Goal: Task Accomplishment & Management: Check status

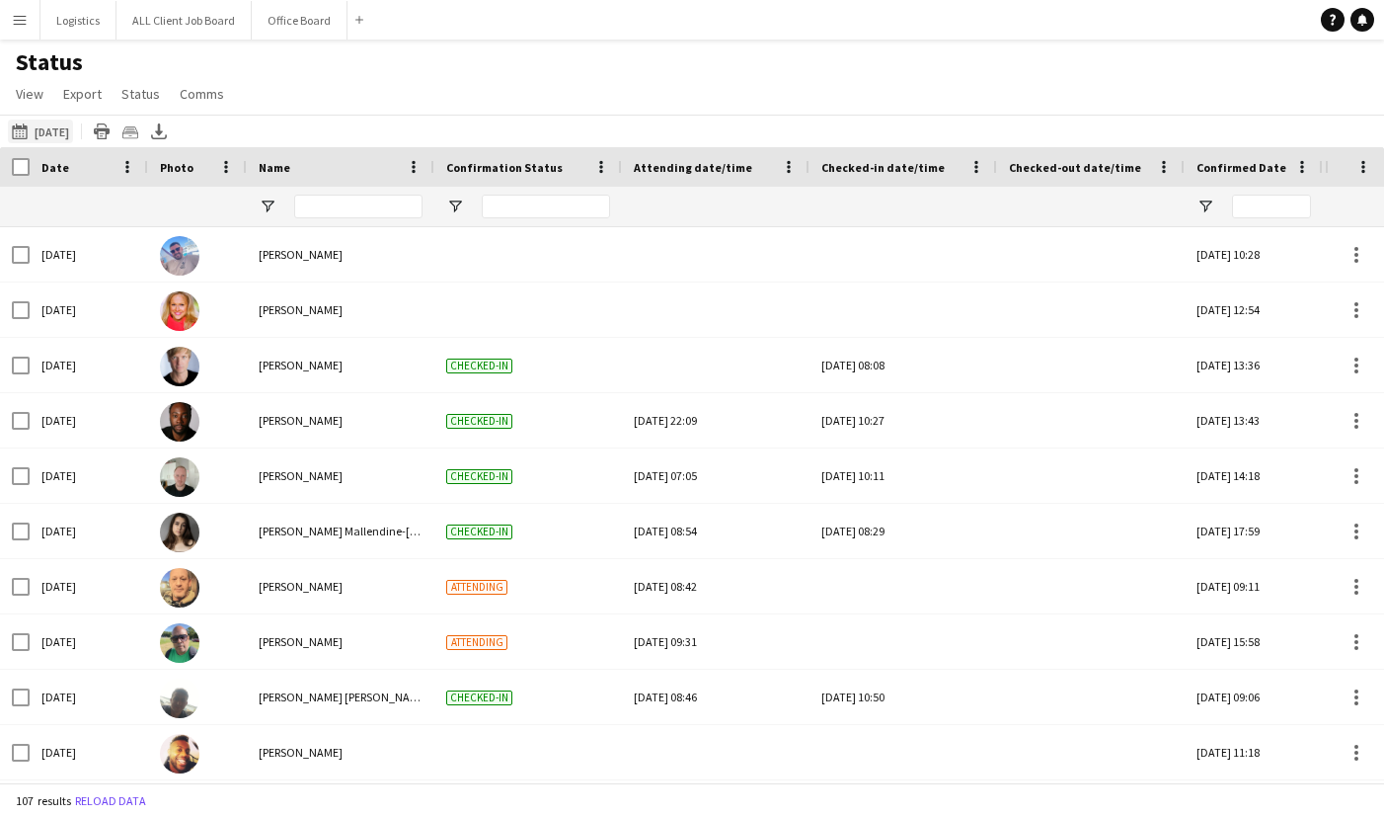
click at [28, 126] on app-icon "[DATE] to [DATE]" at bounding box center [23, 131] width 23 height 16
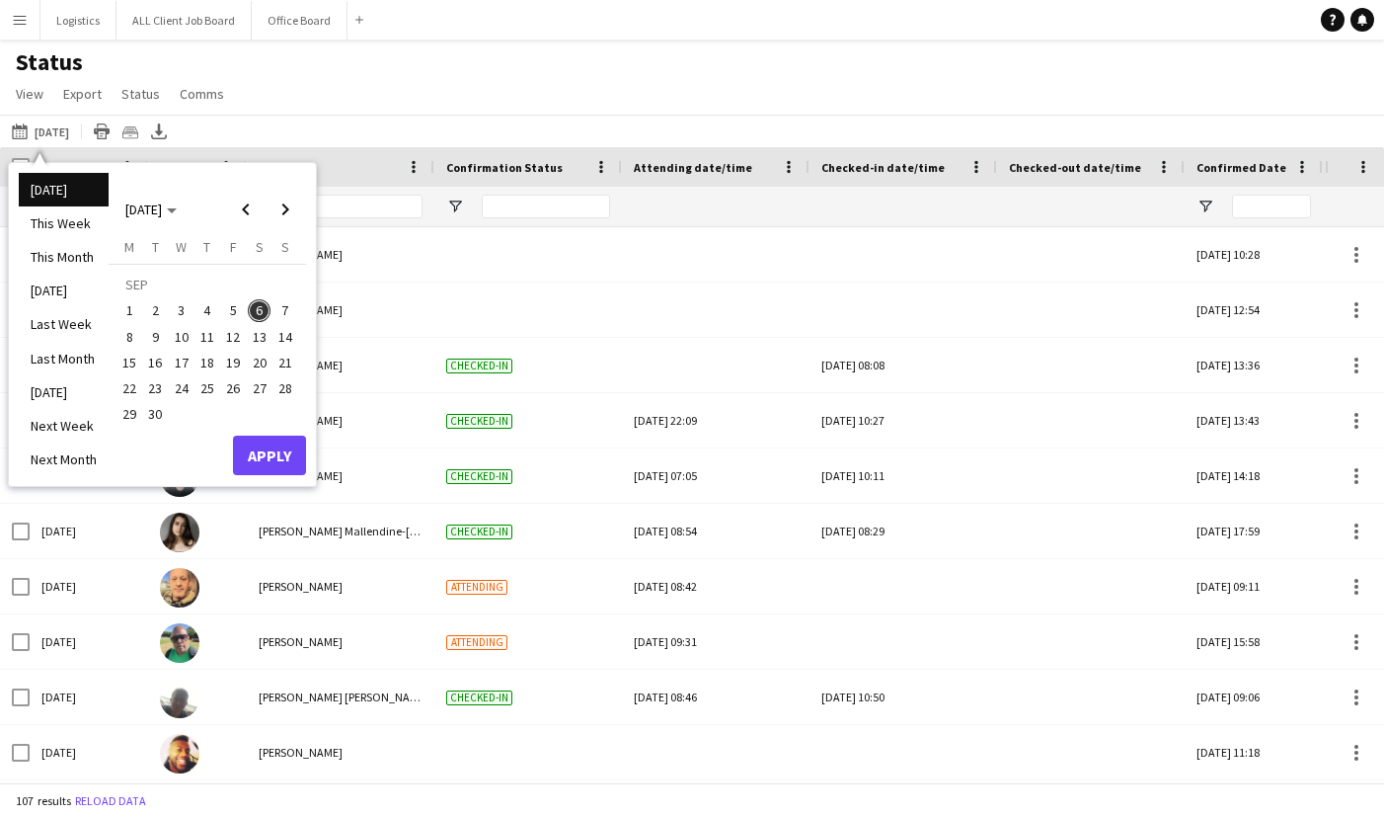
click at [656, 49] on div "Status View Views Default view New view Update view Delete view Edit name Custo…" at bounding box center [692, 80] width 1384 height 67
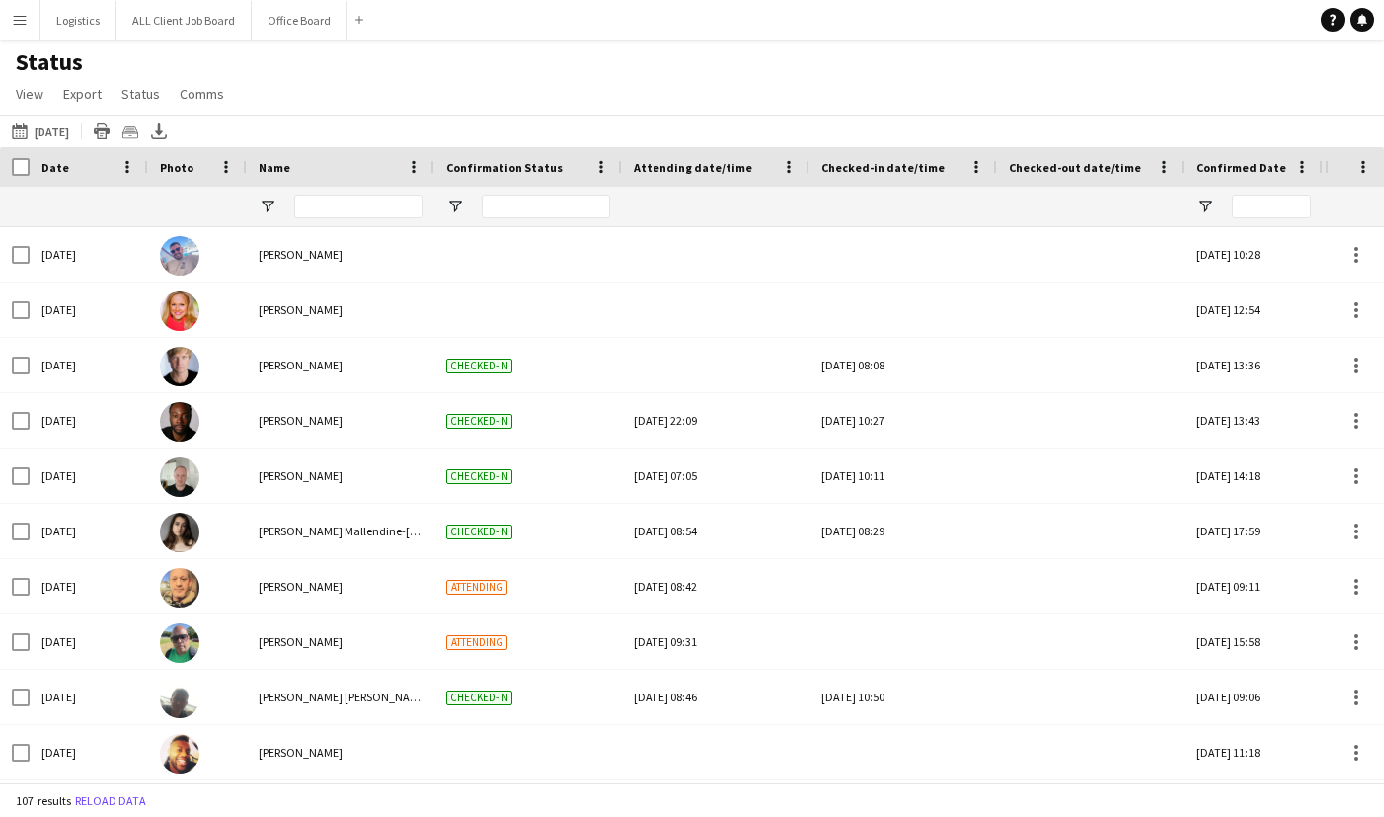
click at [363, 168] on div "Name" at bounding box center [329, 167] width 140 height 30
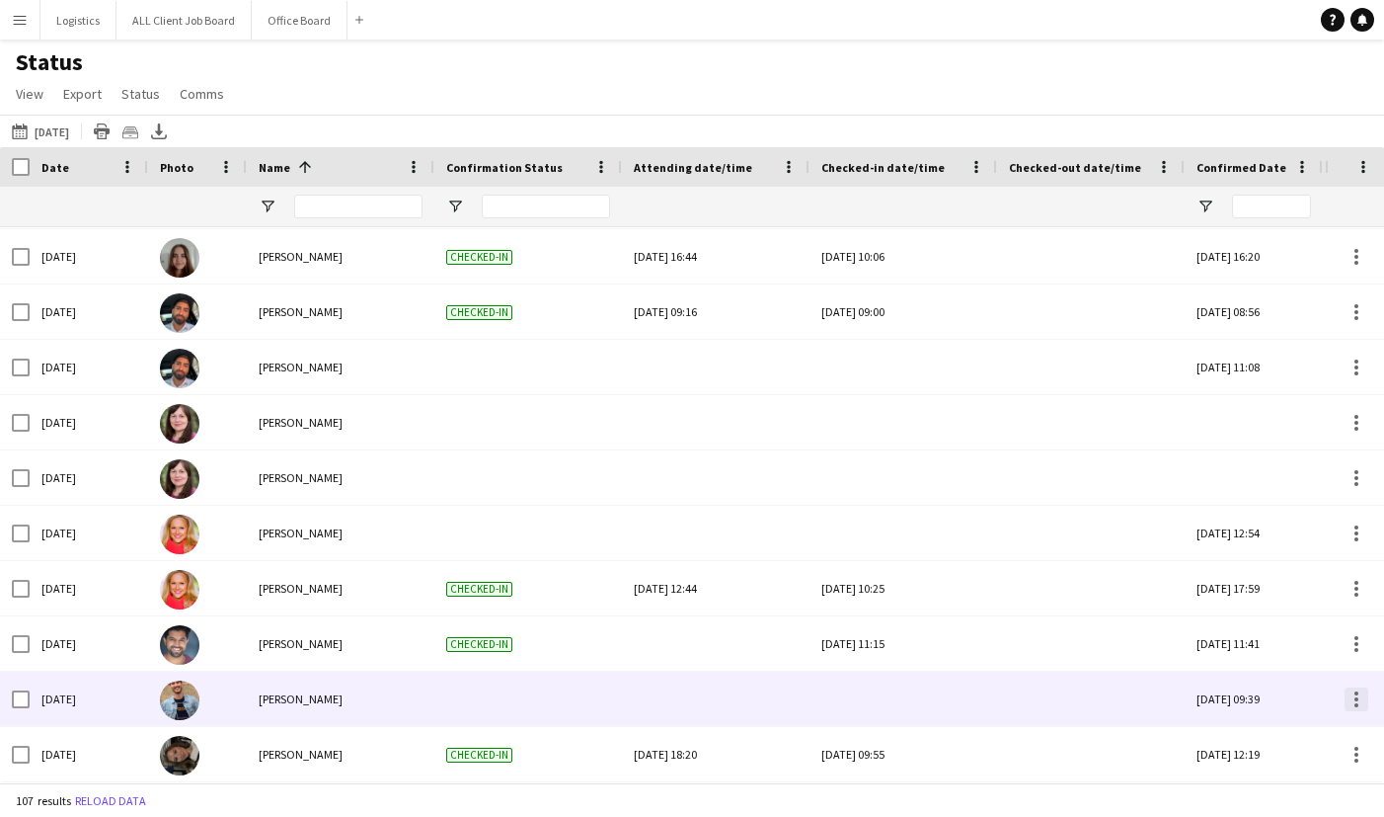
click at [1363, 701] on div at bounding box center [1357, 699] width 24 height 24
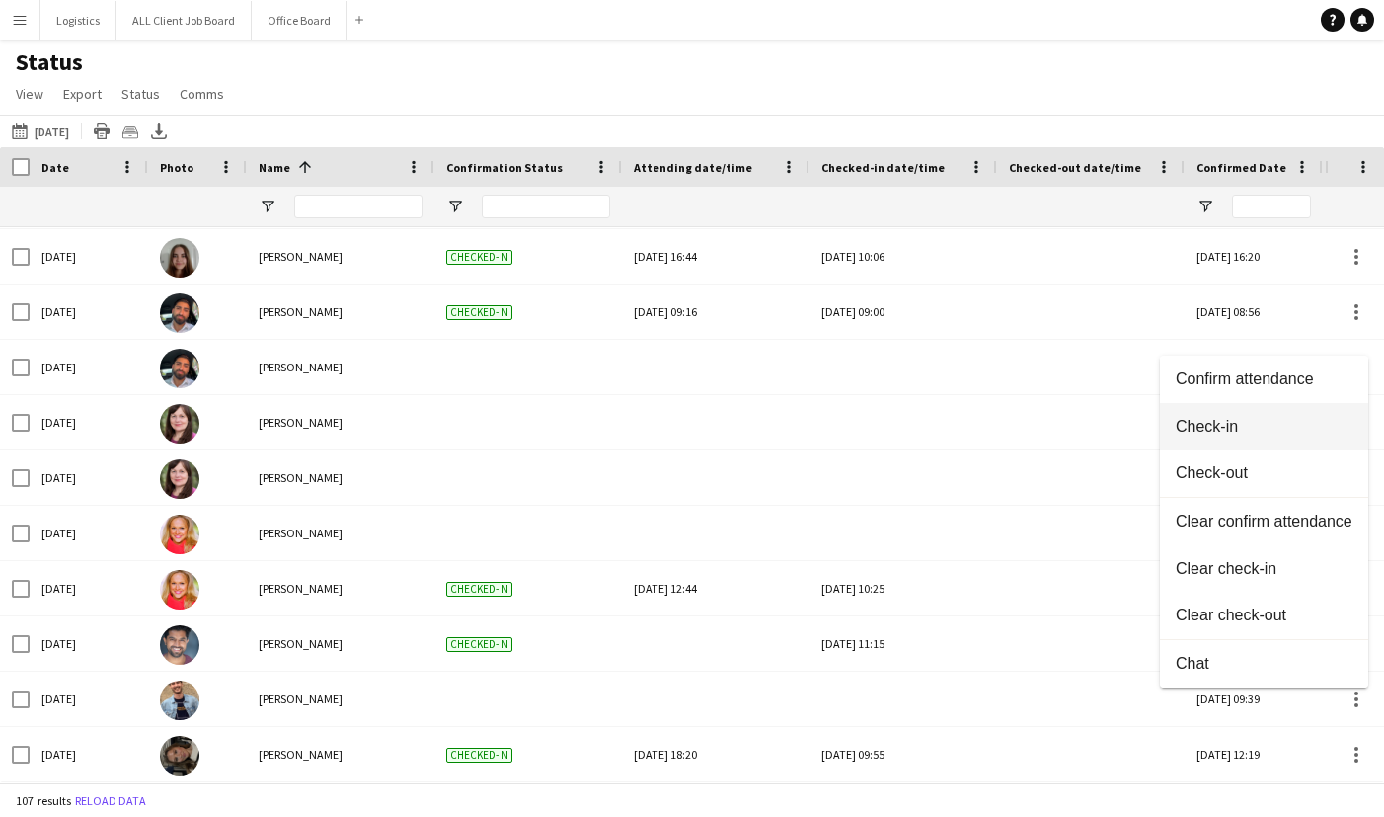
click at [1228, 430] on span "Check-in" at bounding box center [1264, 427] width 177 height 18
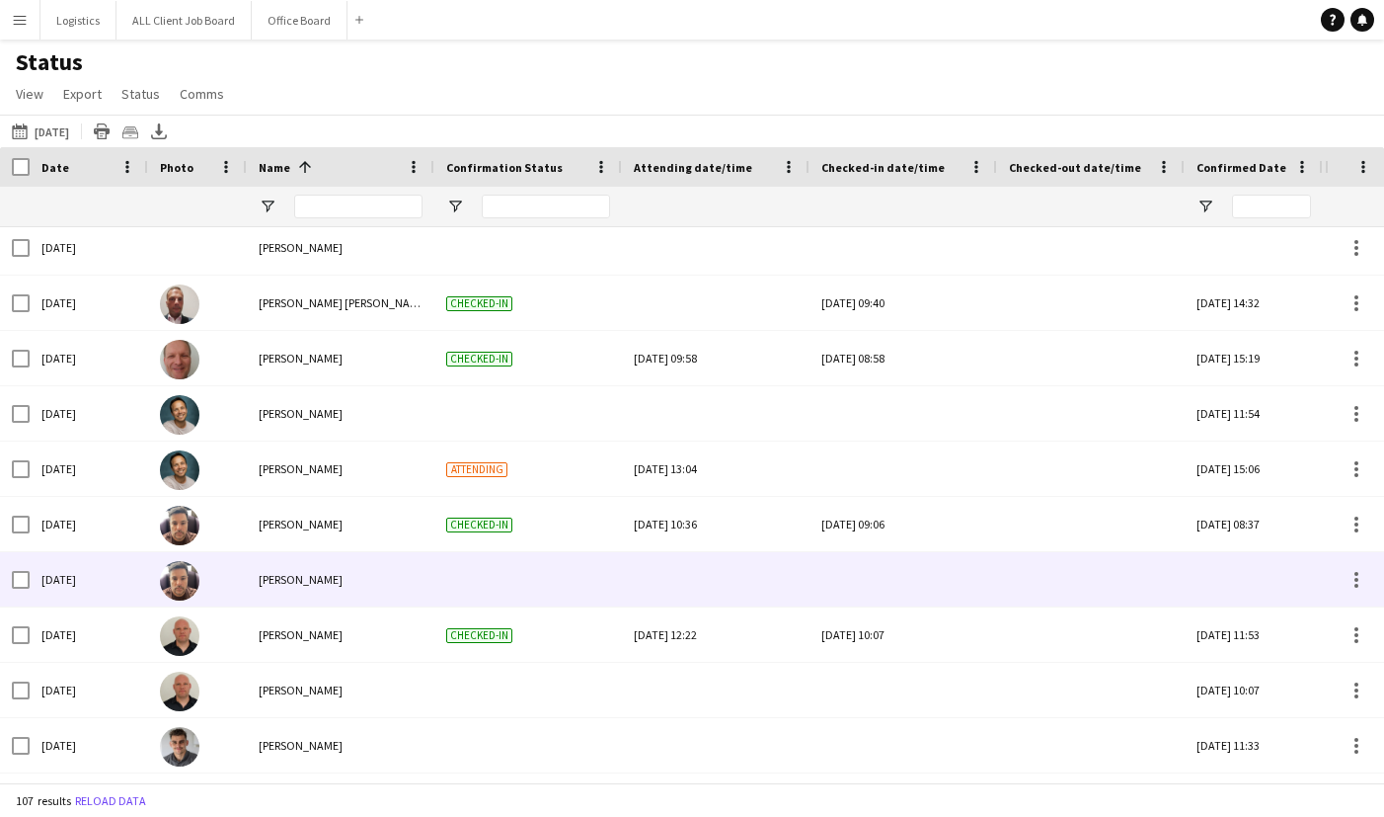
scroll to position [4129, 0]
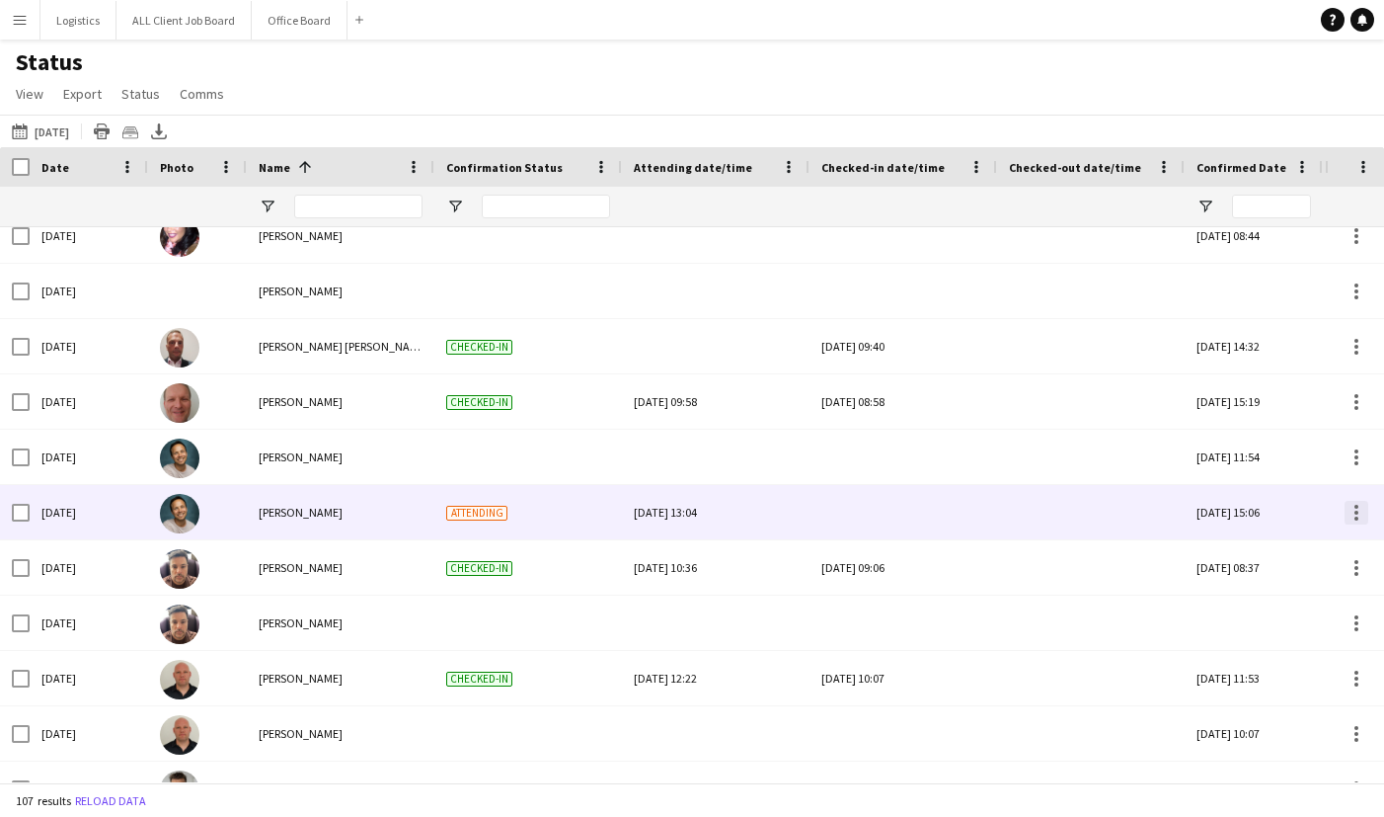
click at [1352, 509] on div at bounding box center [1357, 513] width 24 height 24
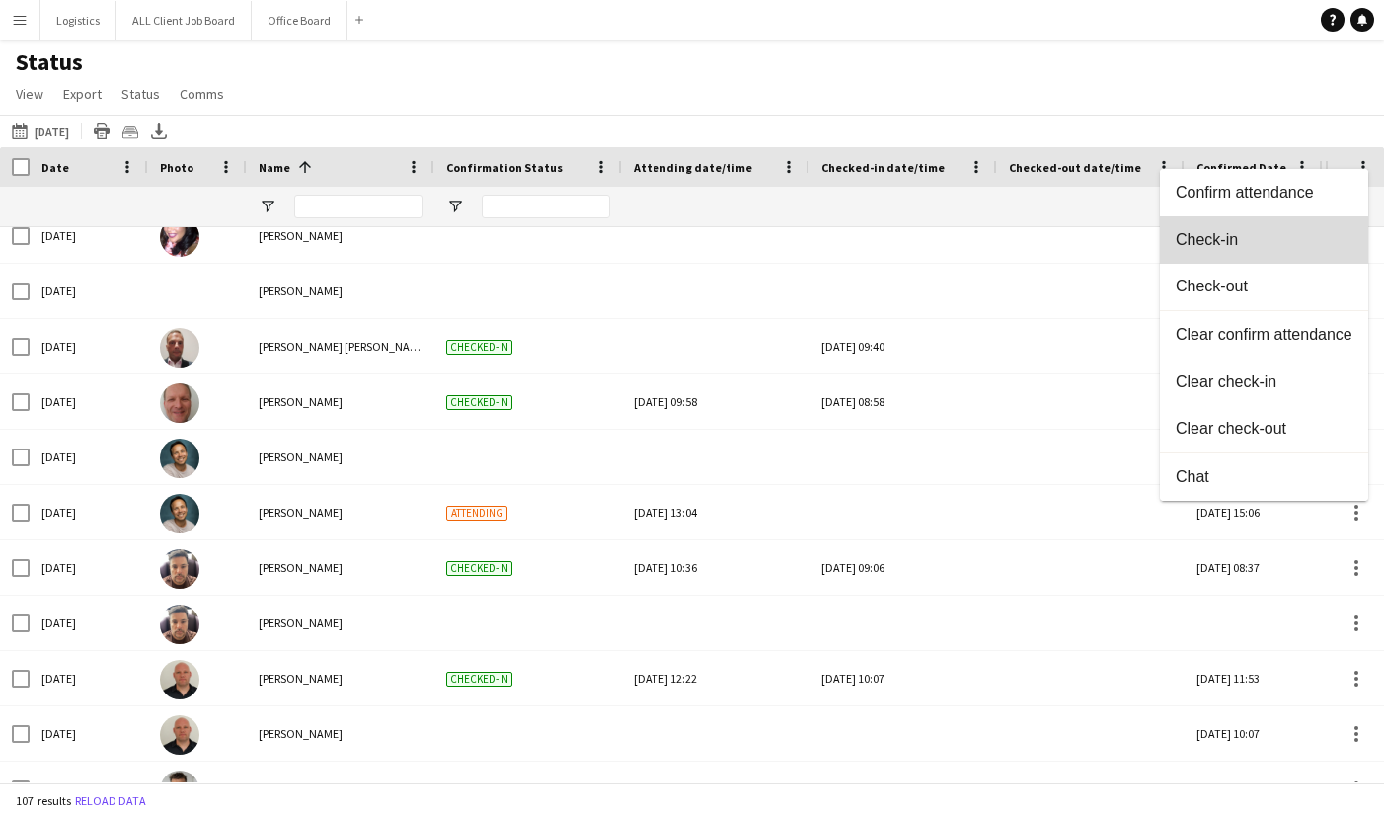
click at [1218, 240] on span "Check-in" at bounding box center [1264, 240] width 177 height 18
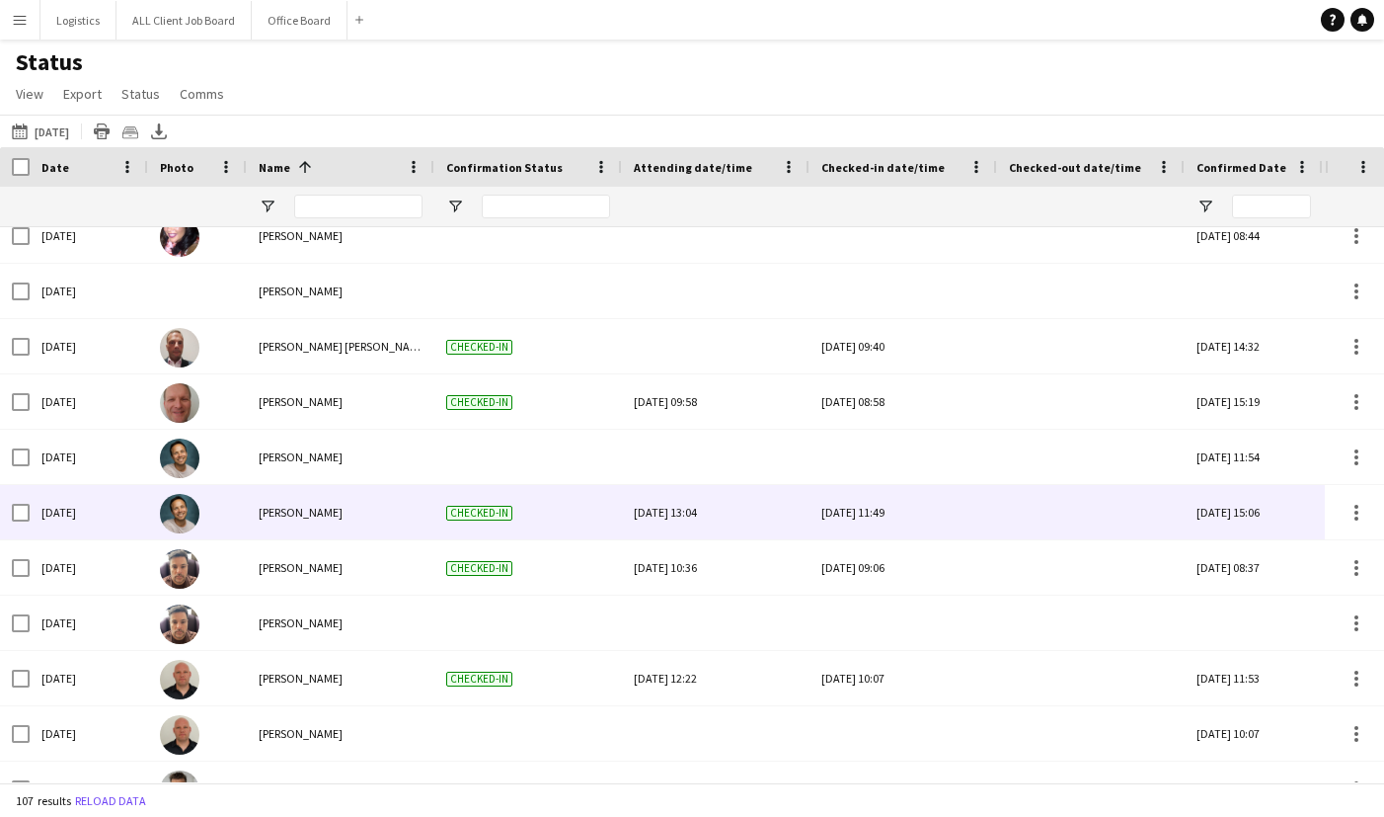
click at [898, 518] on div "[DATE] 11:49" at bounding box center [903, 512] width 164 height 54
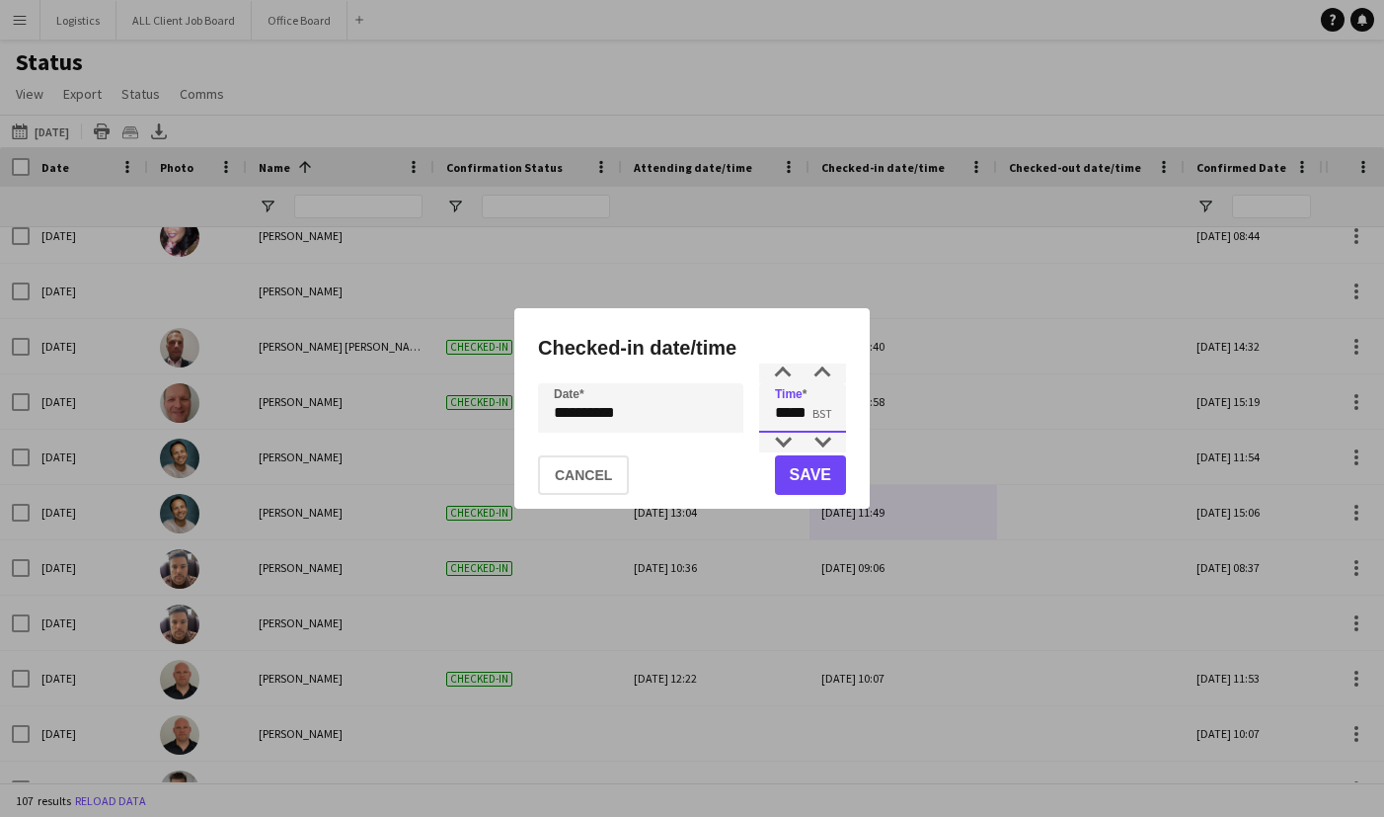
drag, startPoint x: 811, startPoint y: 415, endPoint x: 799, endPoint y: 415, distance: 11.8
click at [799, 415] on input "*****" at bounding box center [802, 407] width 87 height 49
type input "*****"
click at [815, 484] on button "Save" at bounding box center [810, 474] width 71 height 39
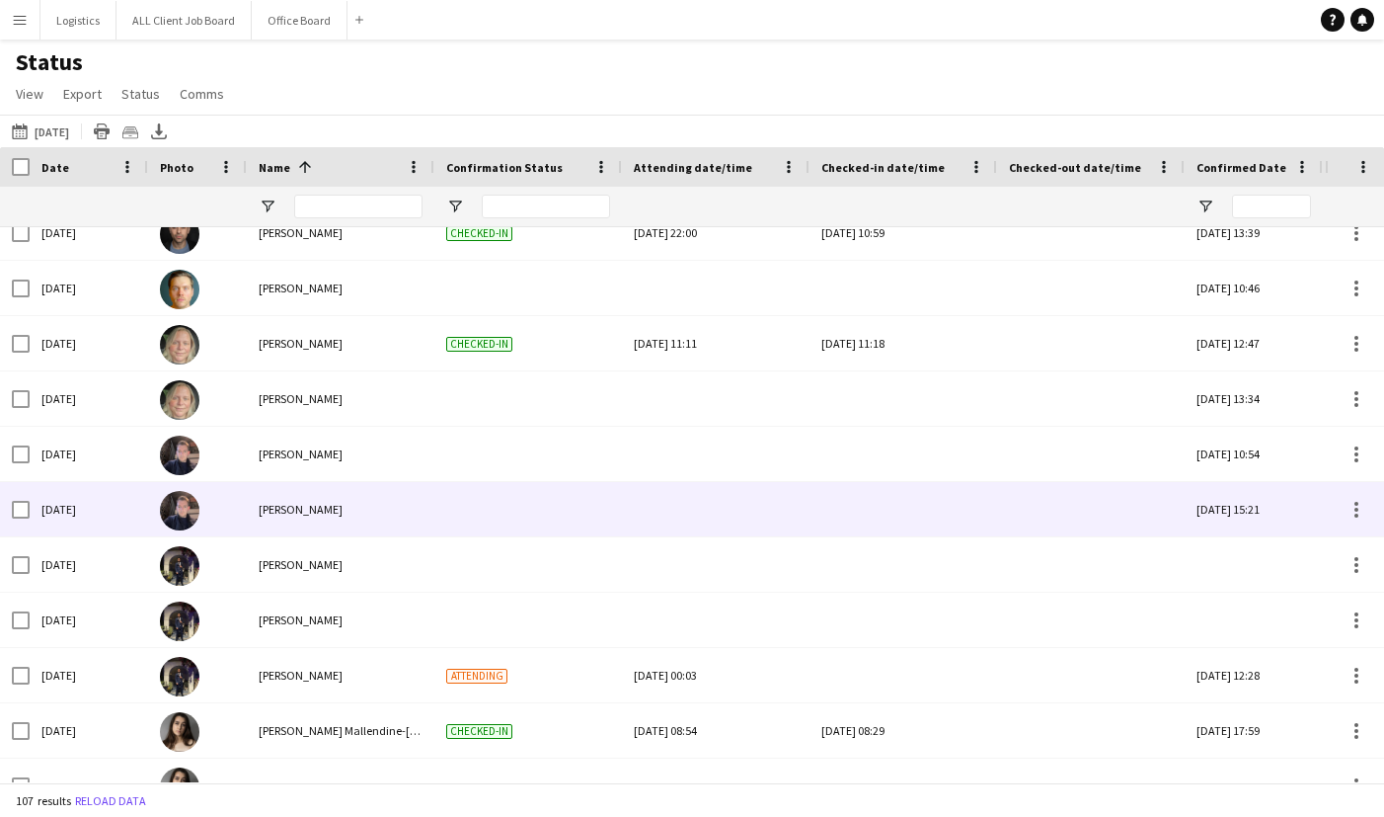
scroll to position [4789, 0]
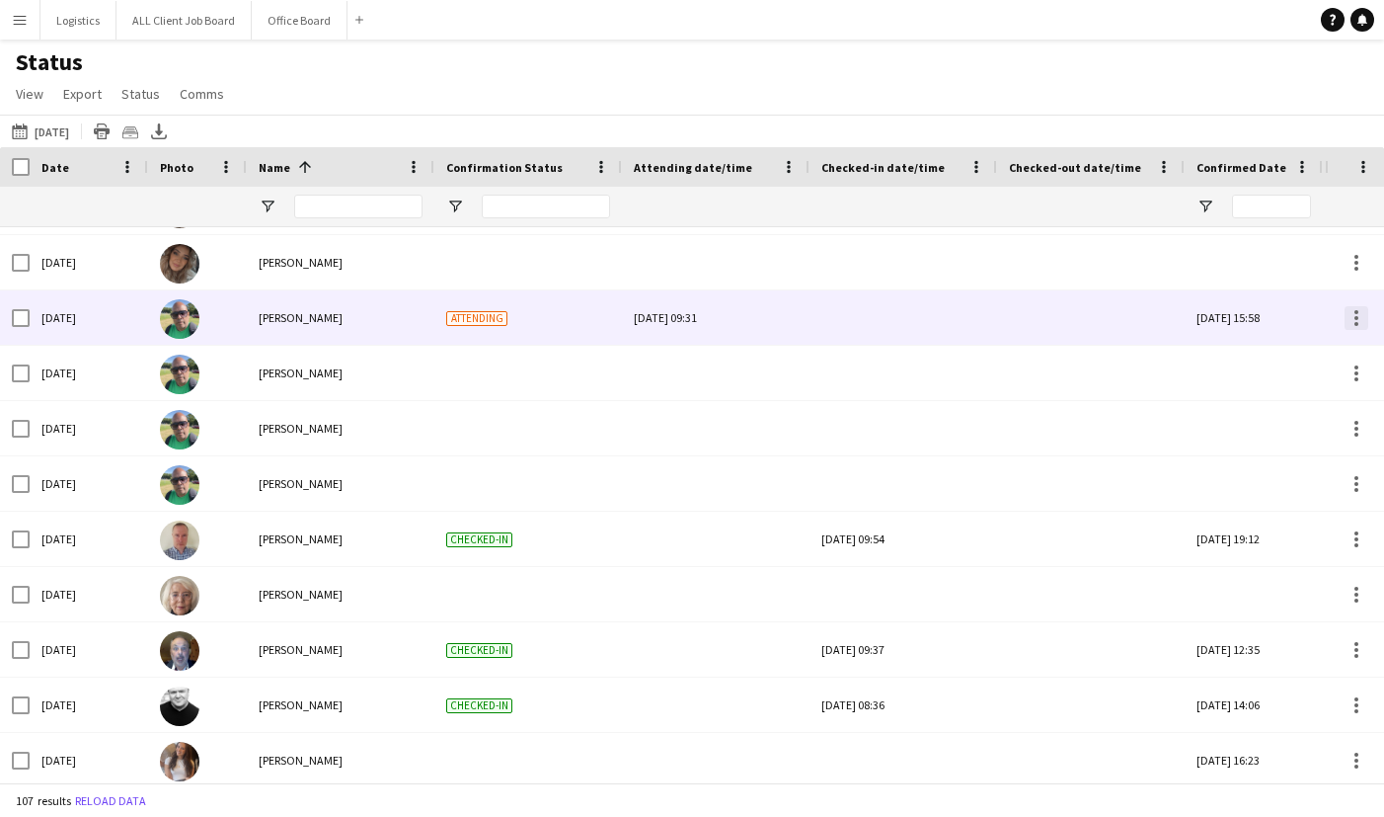
click at [1360, 321] on div at bounding box center [1357, 318] width 24 height 24
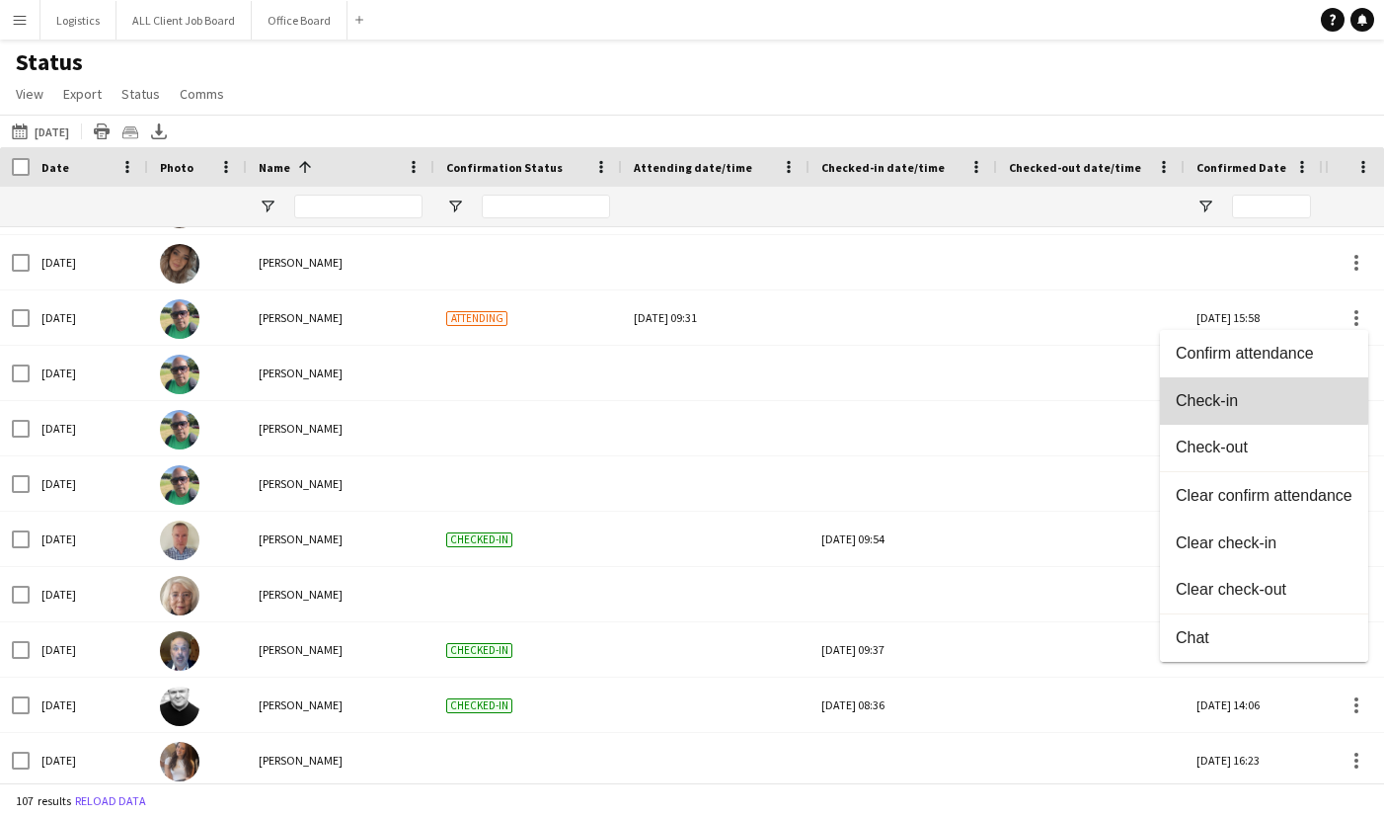
click at [1219, 393] on span "Check-in" at bounding box center [1264, 401] width 177 height 18
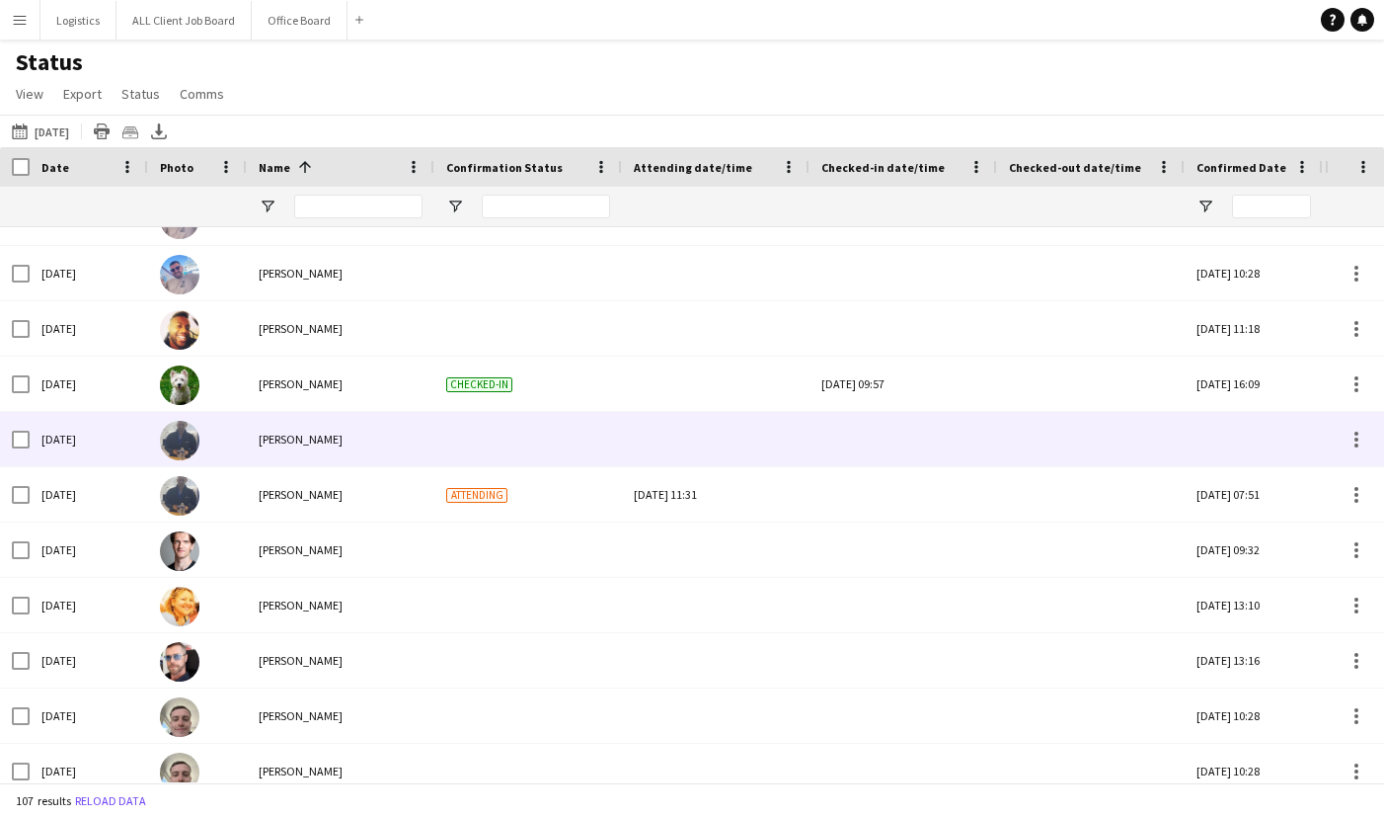
scroll to position [872, 0]
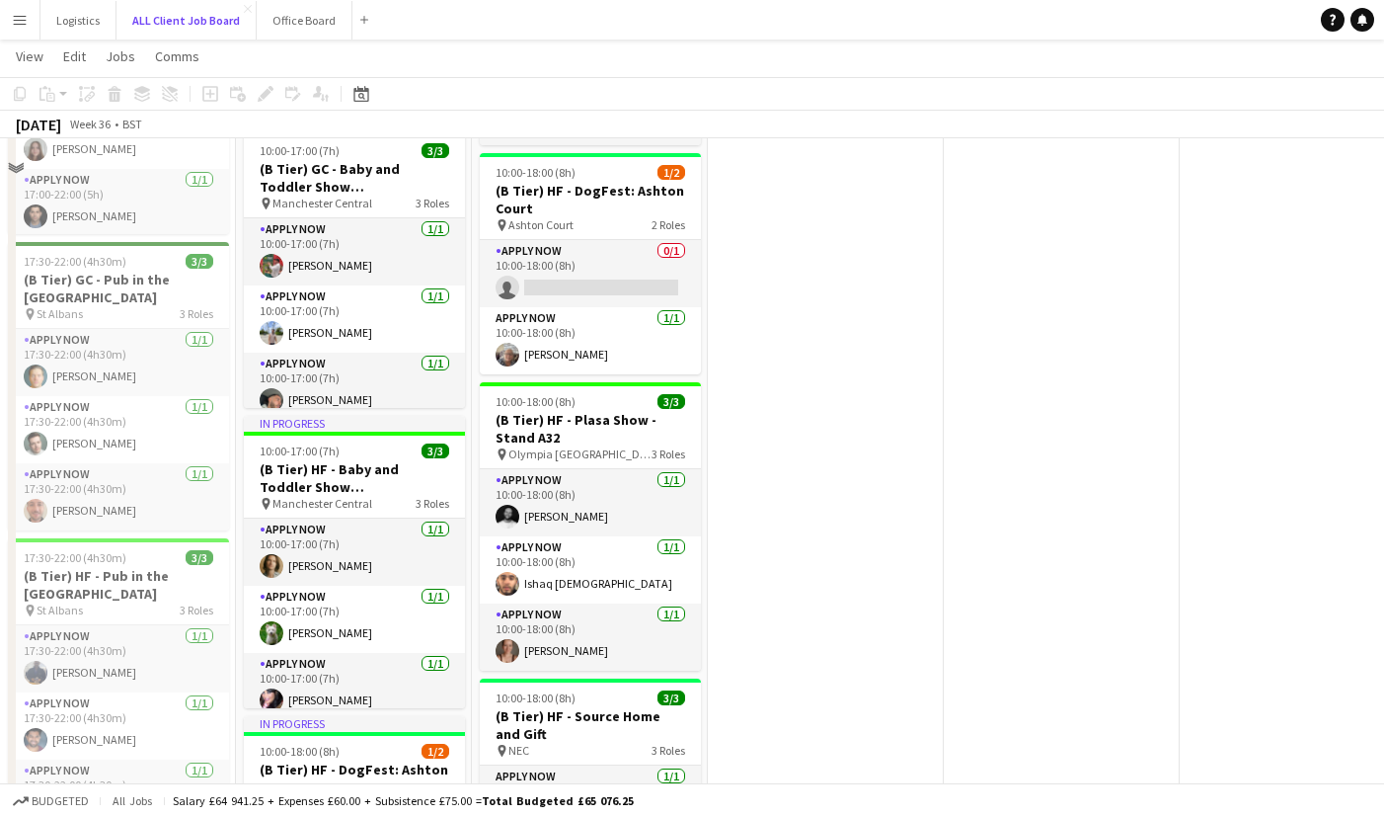
scroll to position [6690, 0]
